Goal: Navigation & Orientation: Find specific page/section

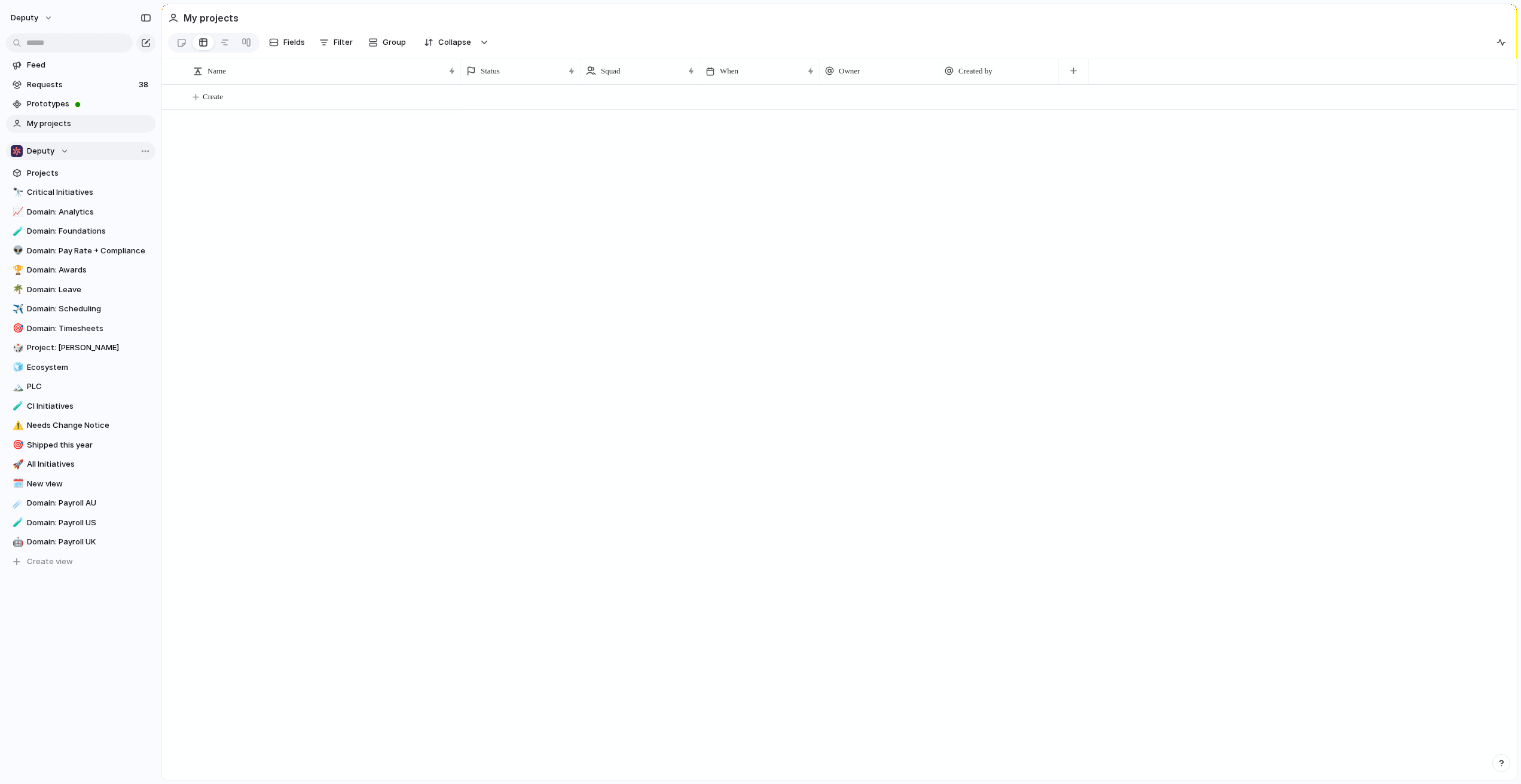
click at [64, 150] on div "Deputy" at bounding box center [40, 150] width 58 height 12
click at [56, 221] on span "Marketing" at bounding box center [56, 219] width 38 height 12
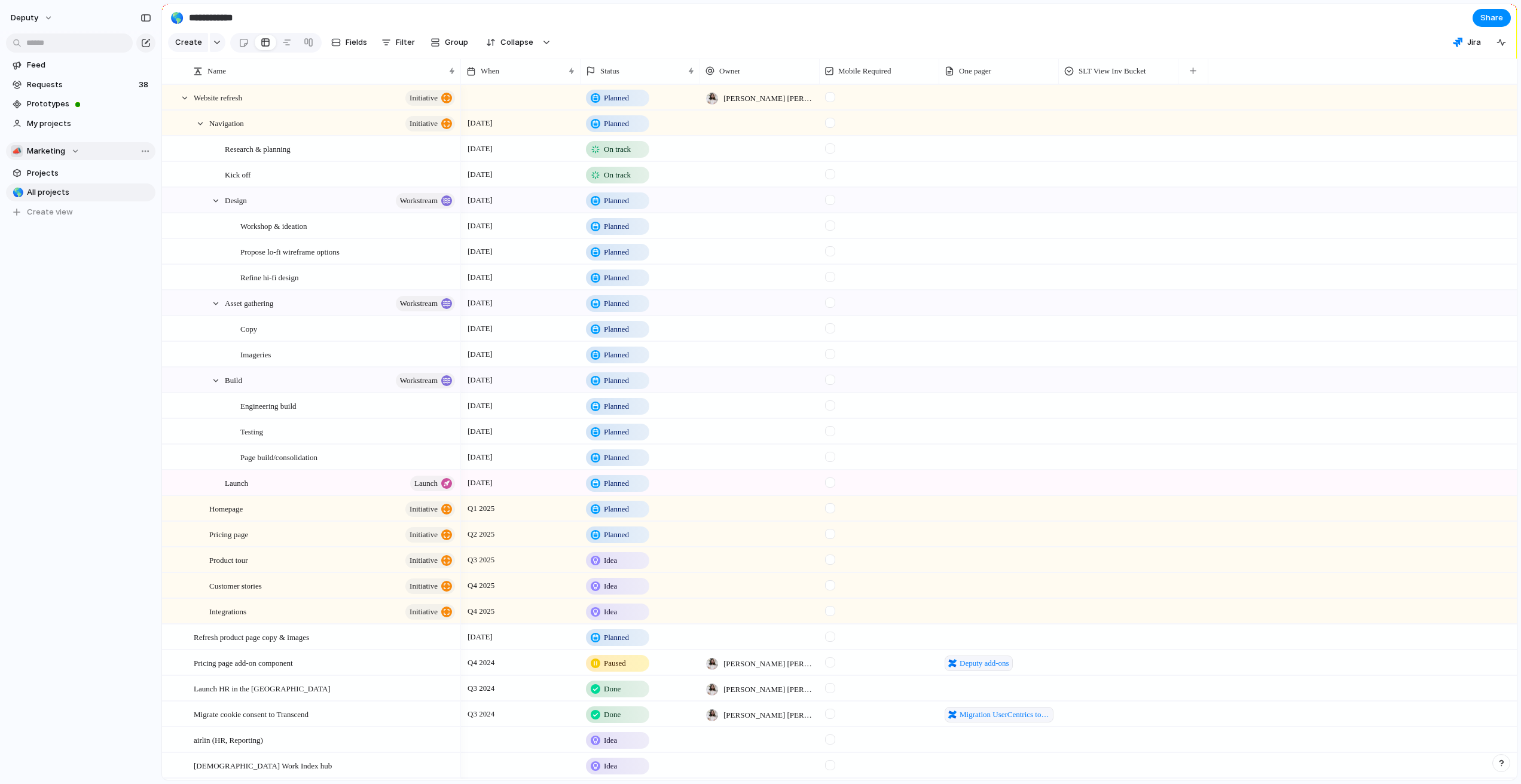
click at [65, 148] on div "📣 Marketing" at bounding box center [45, 150] width 69 height 12
click at [66, 418] on span "Create new team" at bounding box center [63, 412] width 67 height 12
click at [82, 94] on span "Cancel" at bounding box center [84, 95] width 27 height 12
click at [39, 83] on span "Requests" at bounding box center [80, 85] width 108 height 12
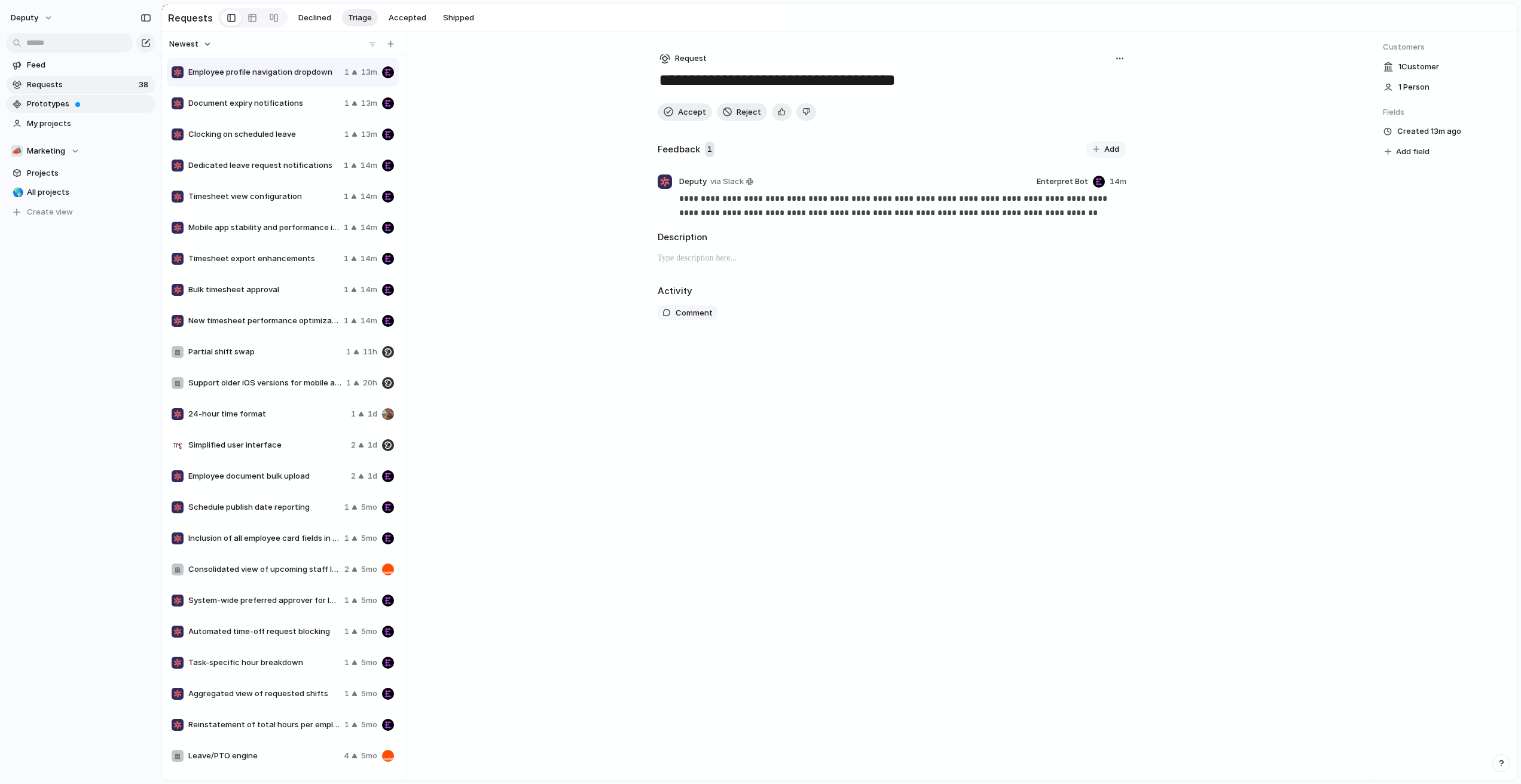
click at [48, 104] on span "Prototypes" at bounding box center [89, 104] width 124 height 12
click at [65, 120] on span "My projects" at bounding box center [89, 123] width 124 height 12
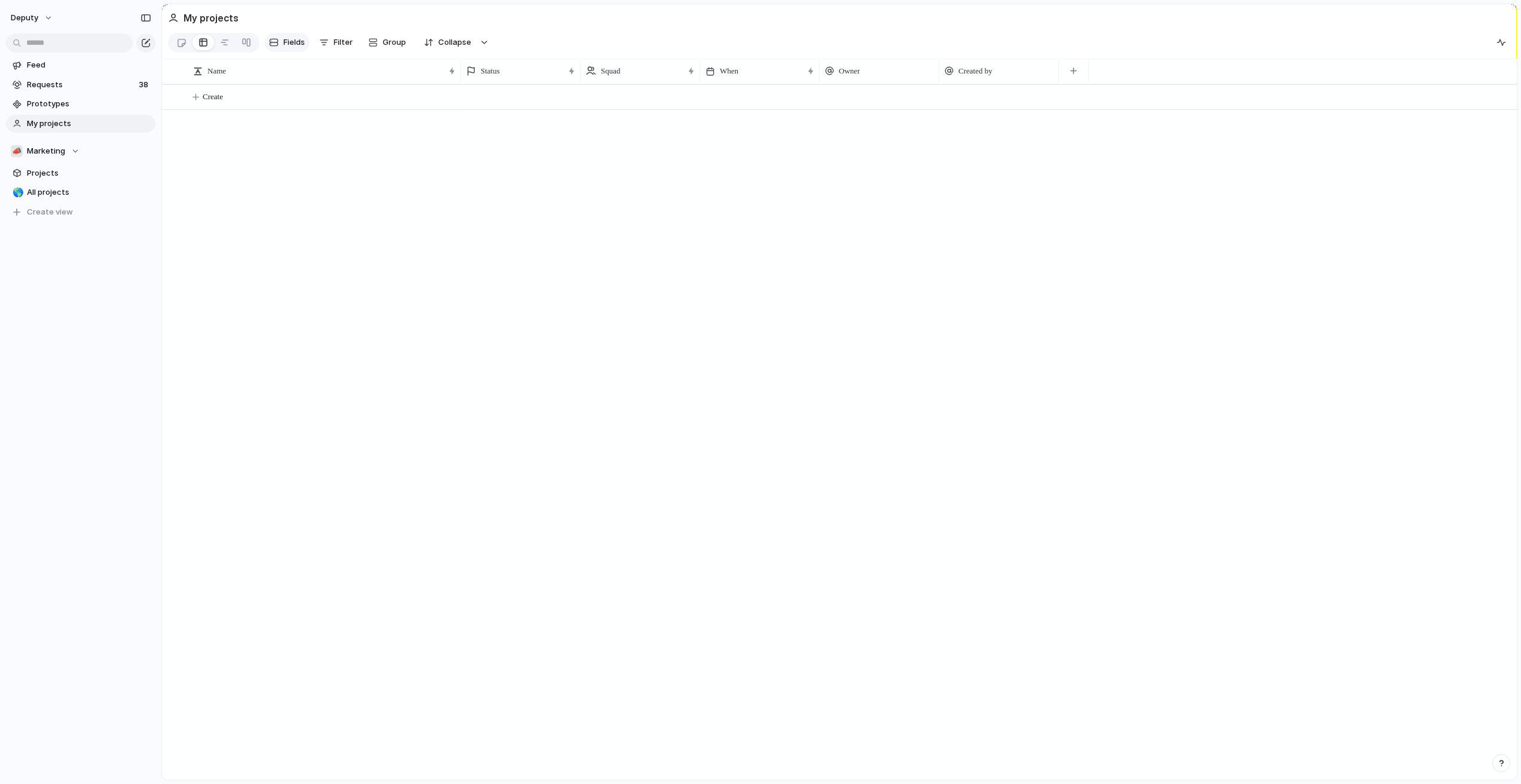
click at [282, 49] on button "Fields" at bounding box center [287, 43] width 45 height 19
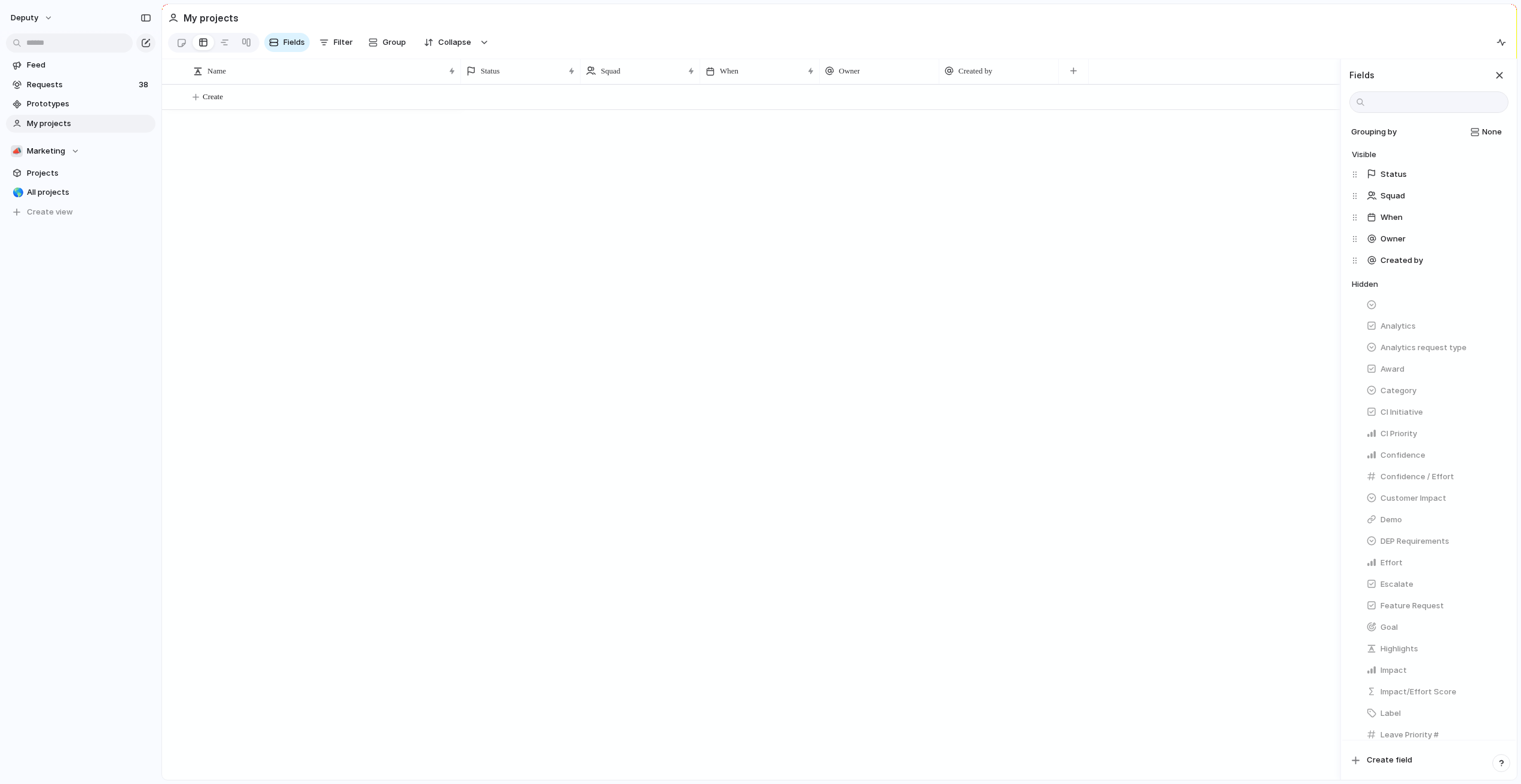
click at [1505, 85] on div at bounding box center [1499, 76] width 18 height 18
click at [1498, 80] on div "button" at bounding box center [1499, 75] width 13 height 13
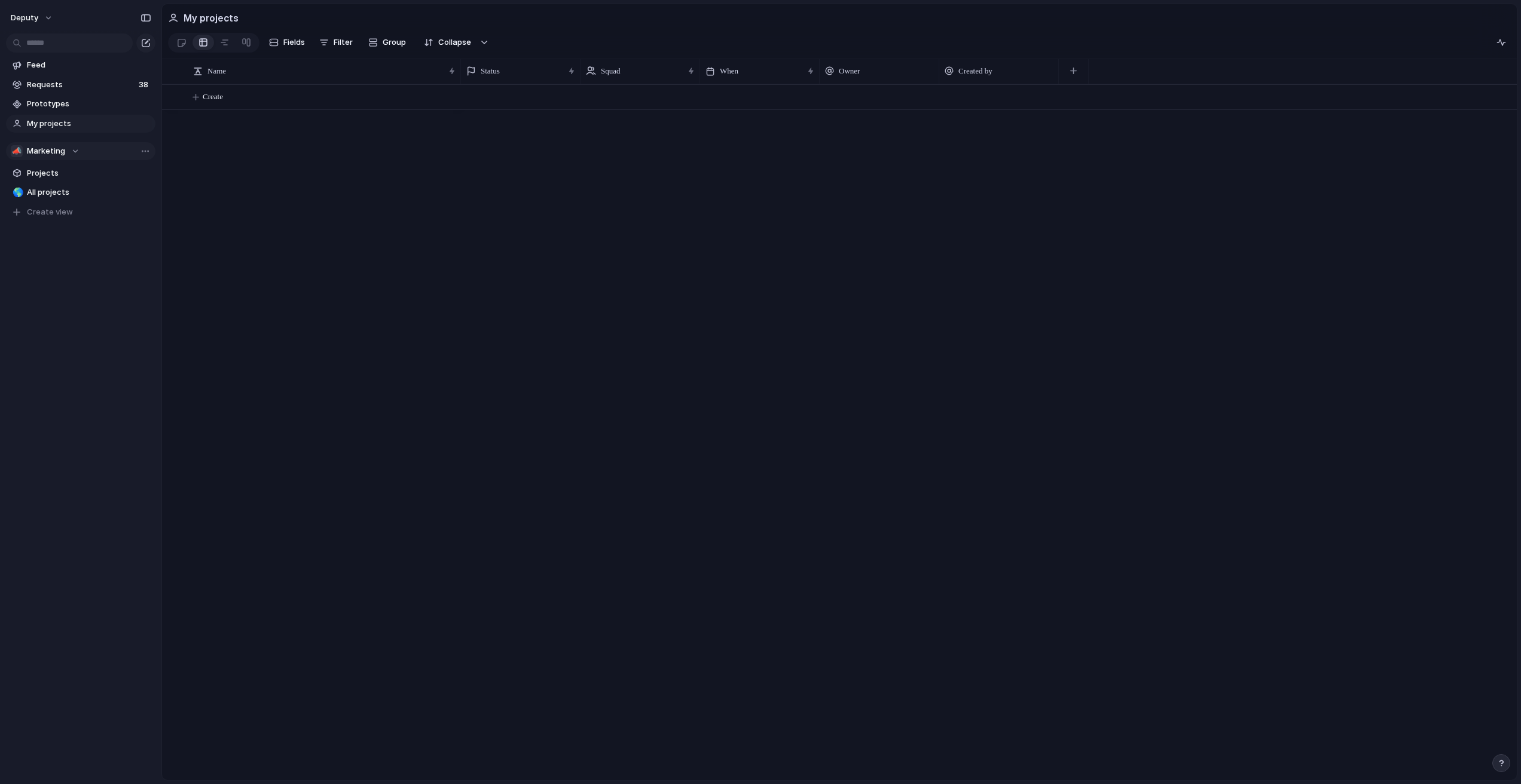
click at [67, 148] on div "📣 Marketing" at bounding box center [45, 150] width 69 height 12
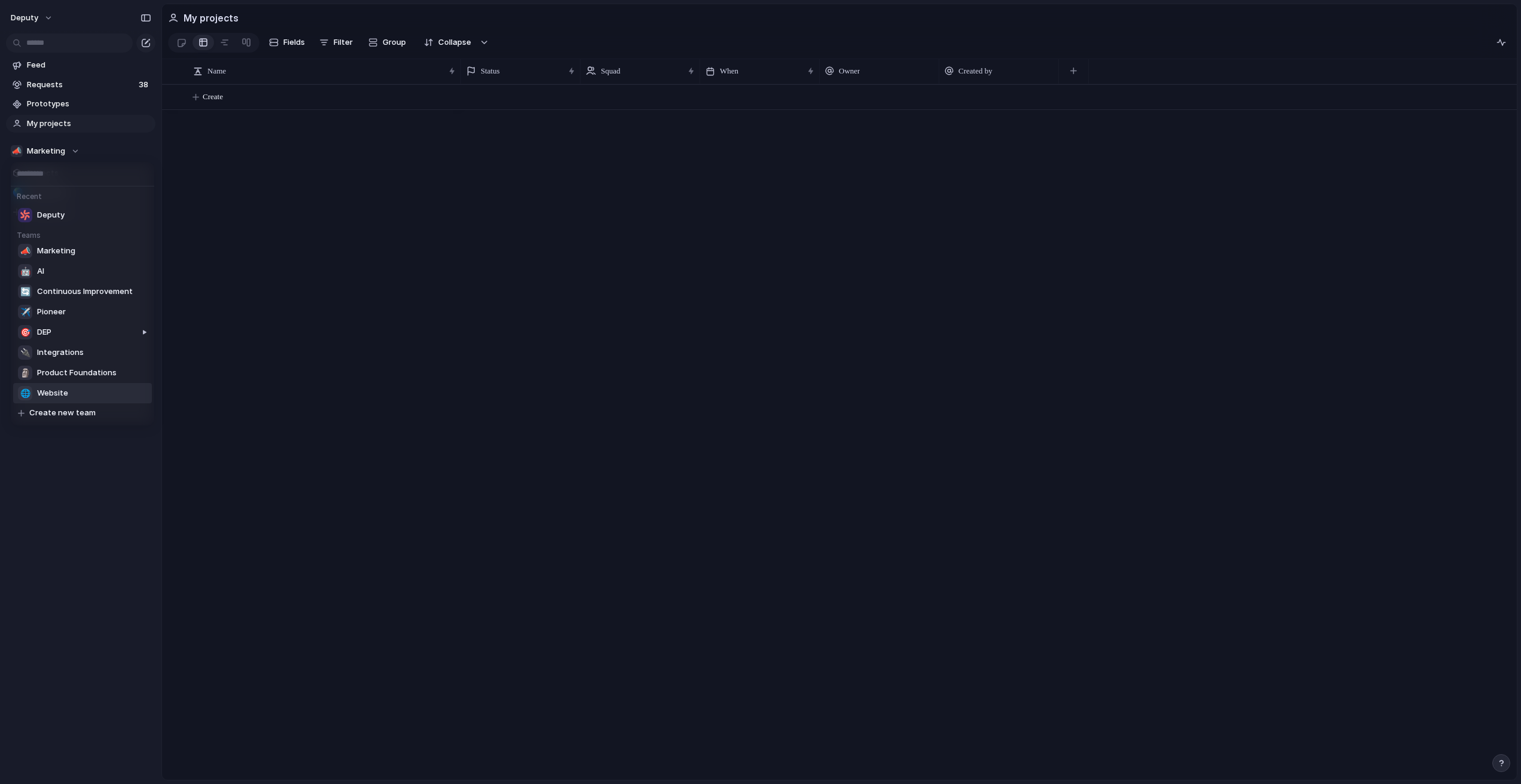
click at [59, 385] on li "🌐 Website" at bounding box center [82, 393] width 139 height 21
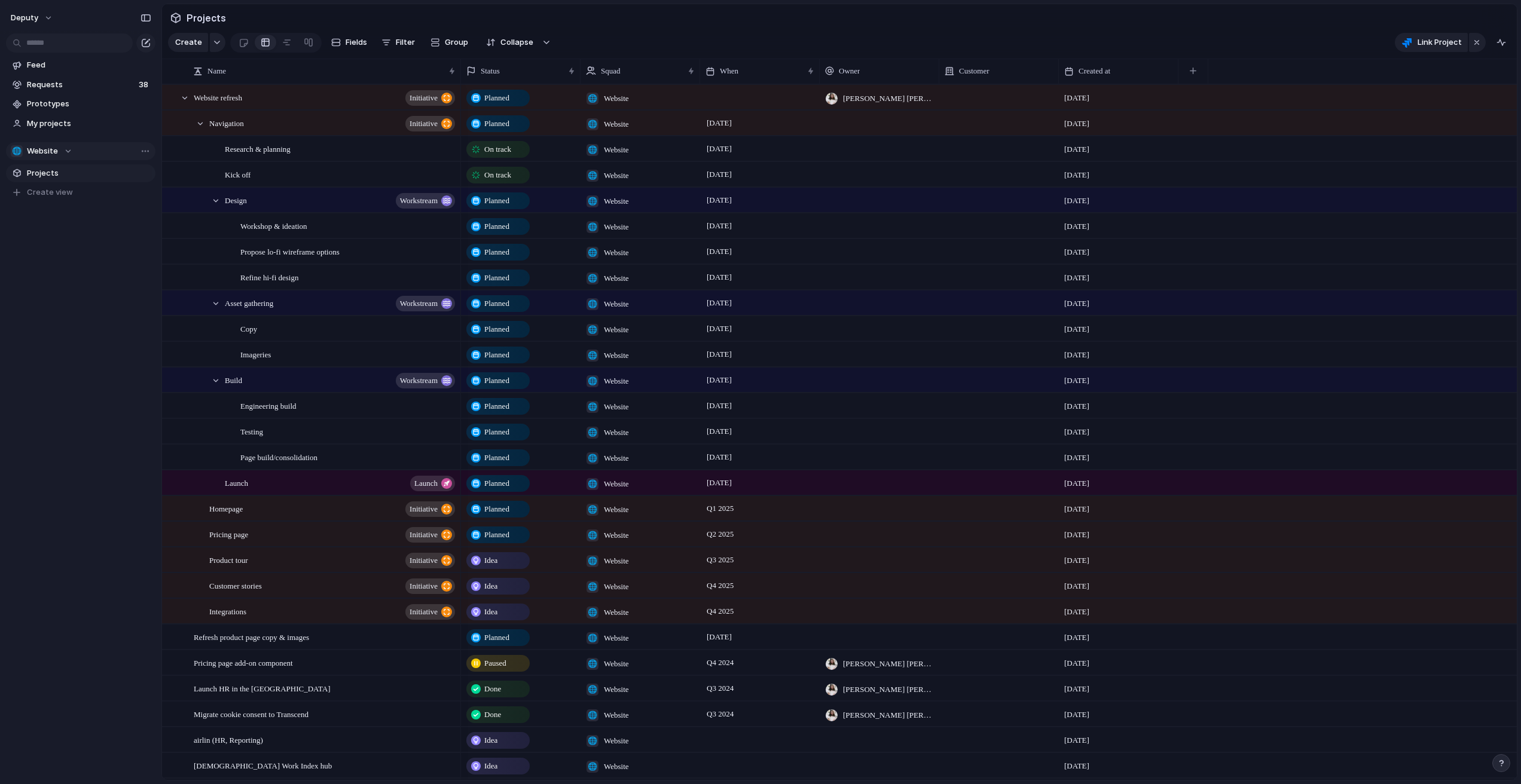
click at [49, 146] on span "Website" at bounding box center [42, 150] width 31 height 12
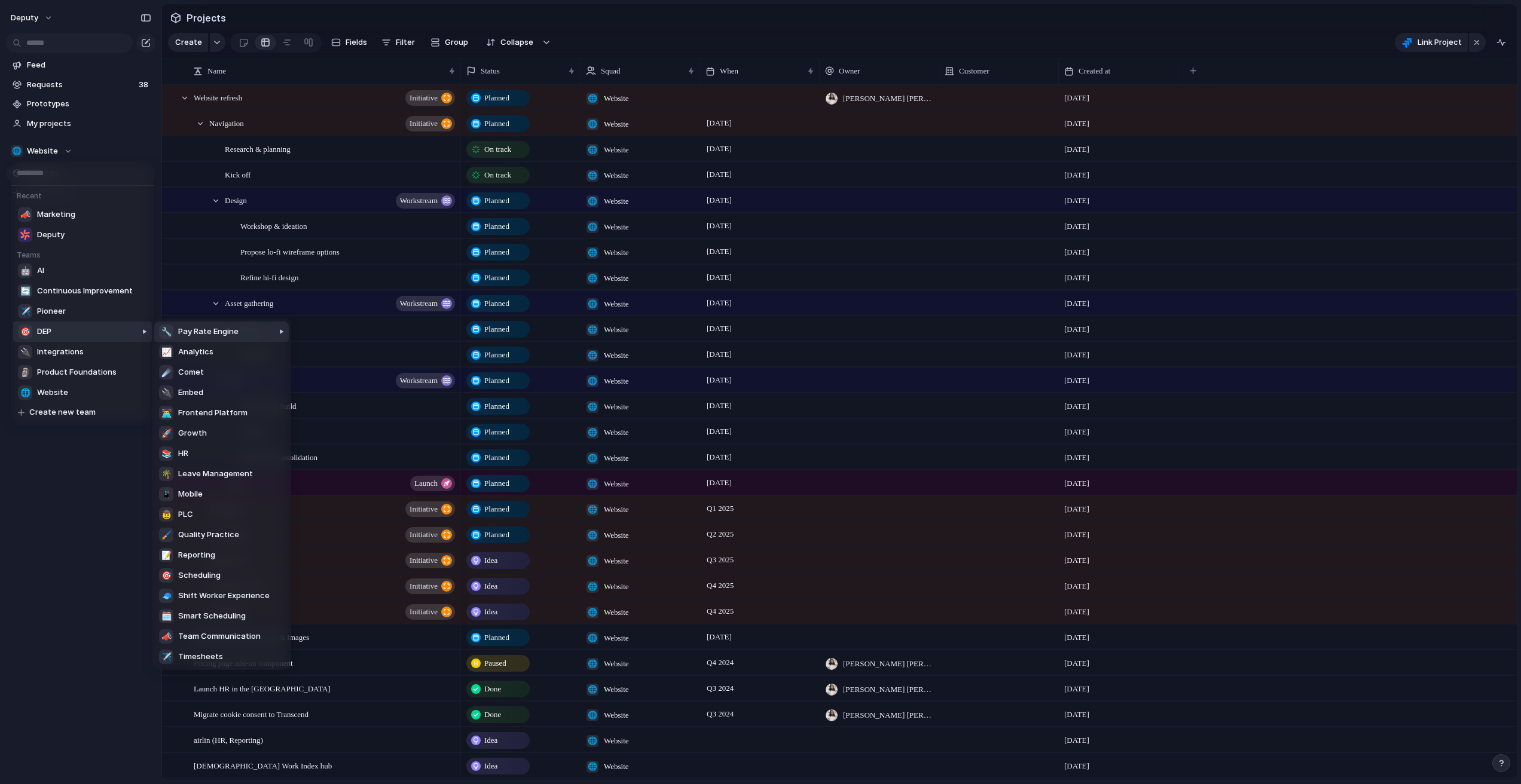
click at [57, 331] on div at bounding box center [104, 494] width 95 height 351
